Goal: Task Accomplishment & Management: Use online tool/utility

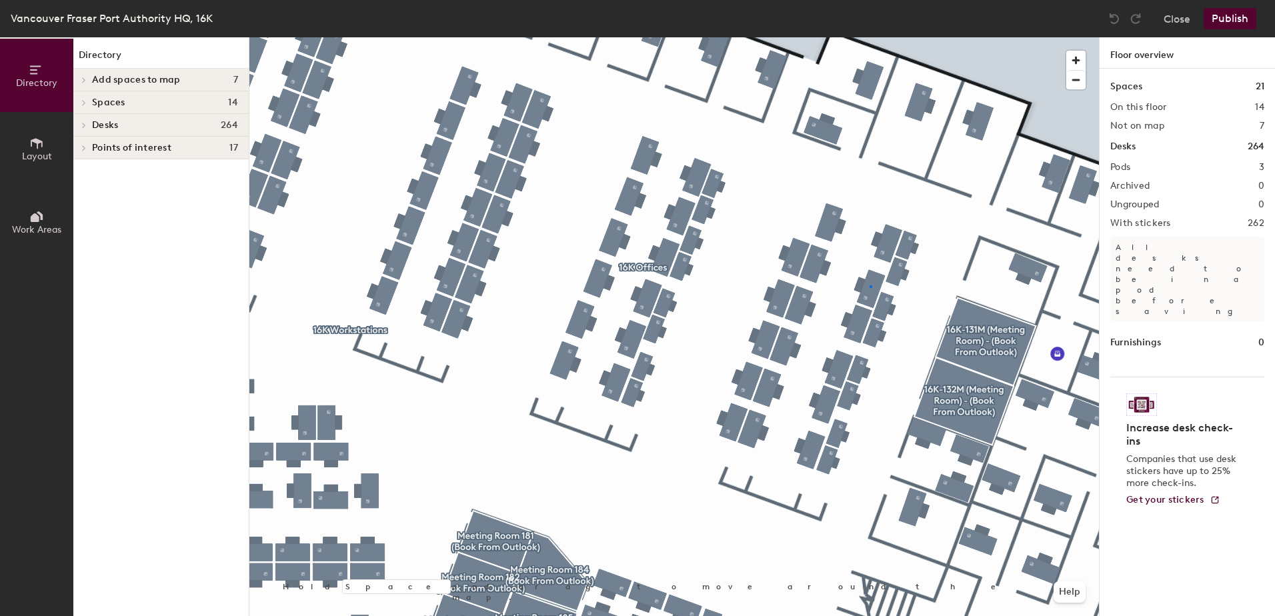
click at [869, 37] on div at bounding box center [673, 37] width 849 height 0
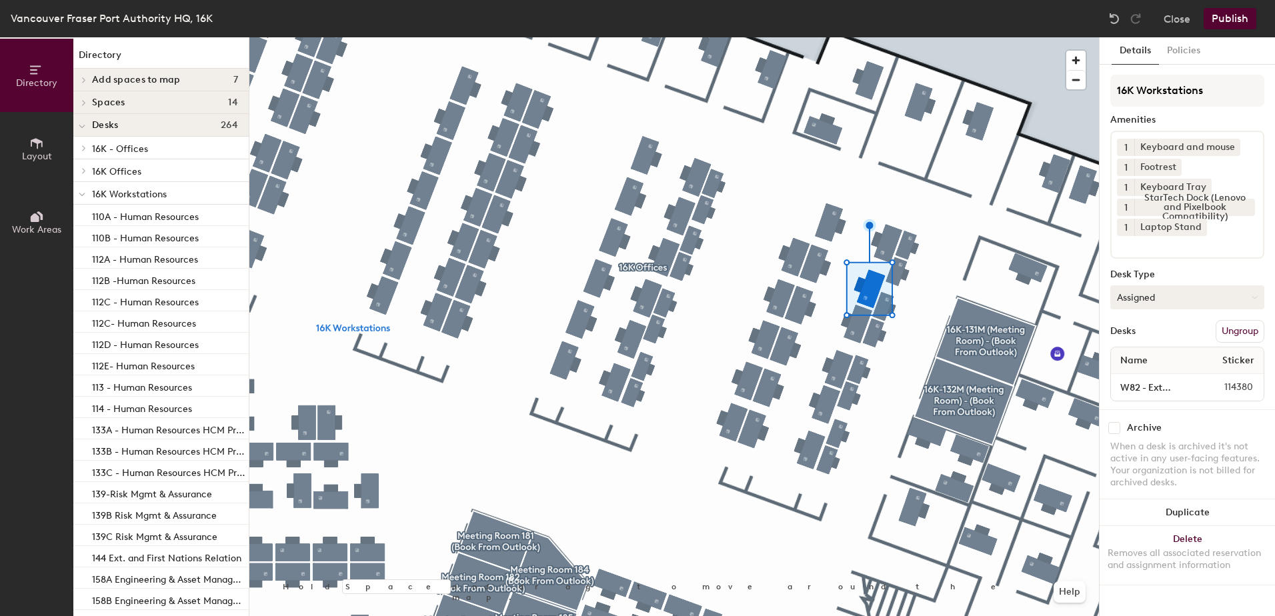
click at [1181, 300] on button "Assigned" at bounding box center [1187, 297] width 154 height 24
click at [1131, 376] on div "Hoteled" at bounding box center [1177, 379] width 133 height 20
click at [1228, 11] on button "Publish" at bounding box center [1230, 18] width 53 height 21
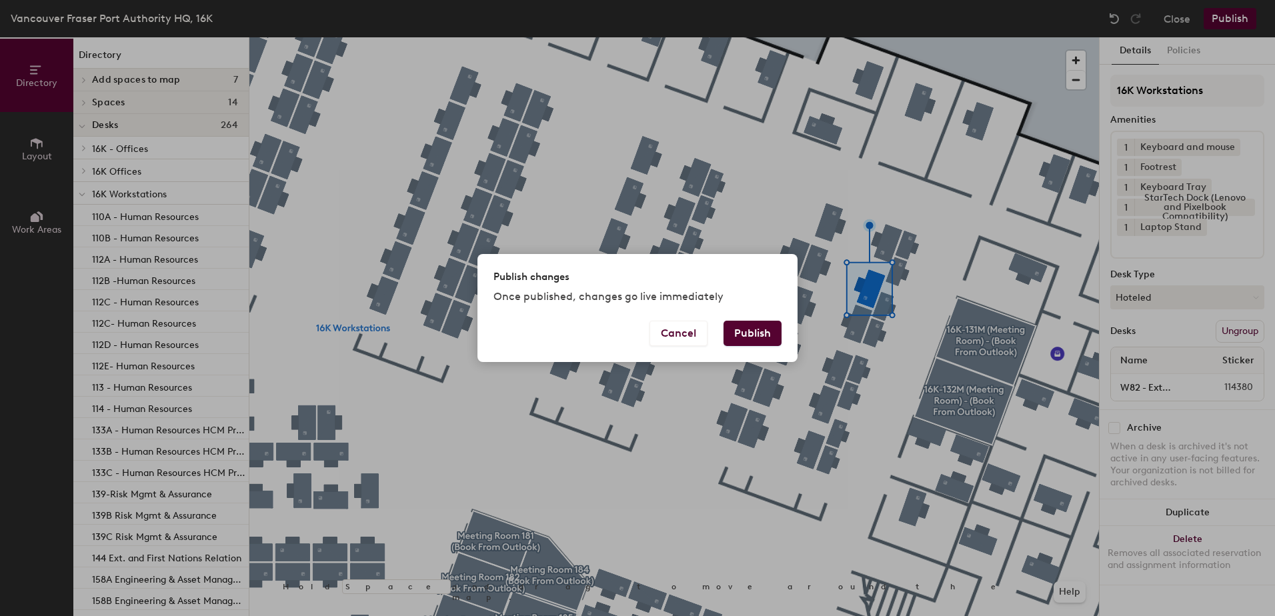
click at [754, 338] on button "Publish" at bounding box center [752, 333] width 58 height 25
